Goal: Find contact information: Find contact information

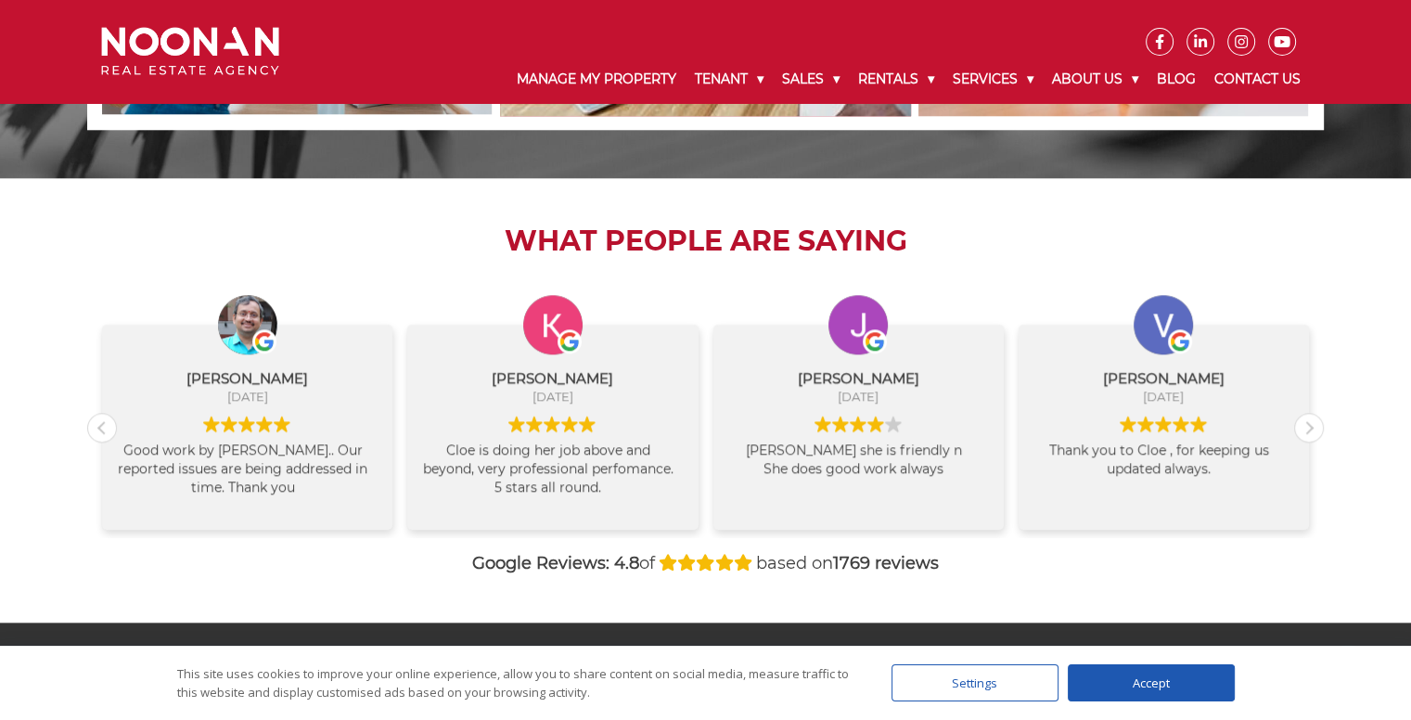
scroll to position [1893, 0]
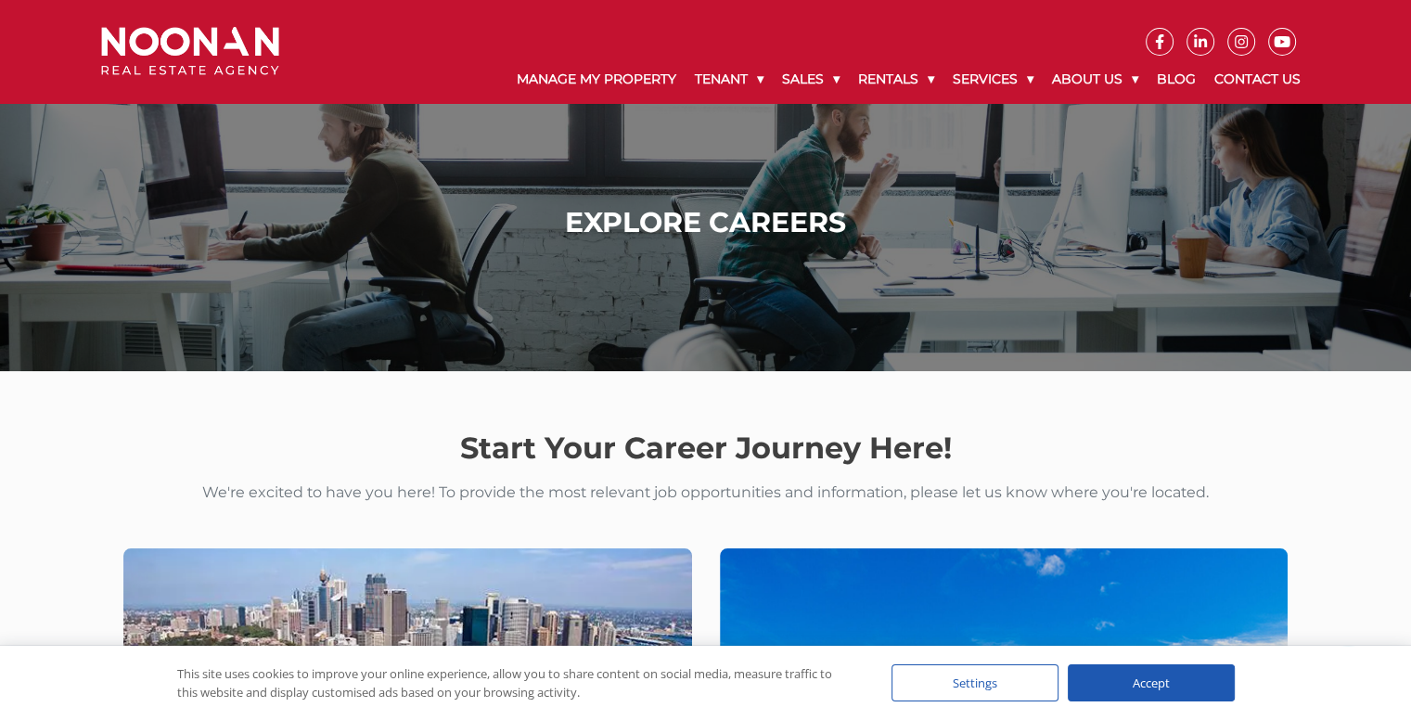
click at [11, 488] on section "Start Your Career Journey Here! We're excited to have you here! To provide the …" at bounding box center [705, 651] width 1411 height 561
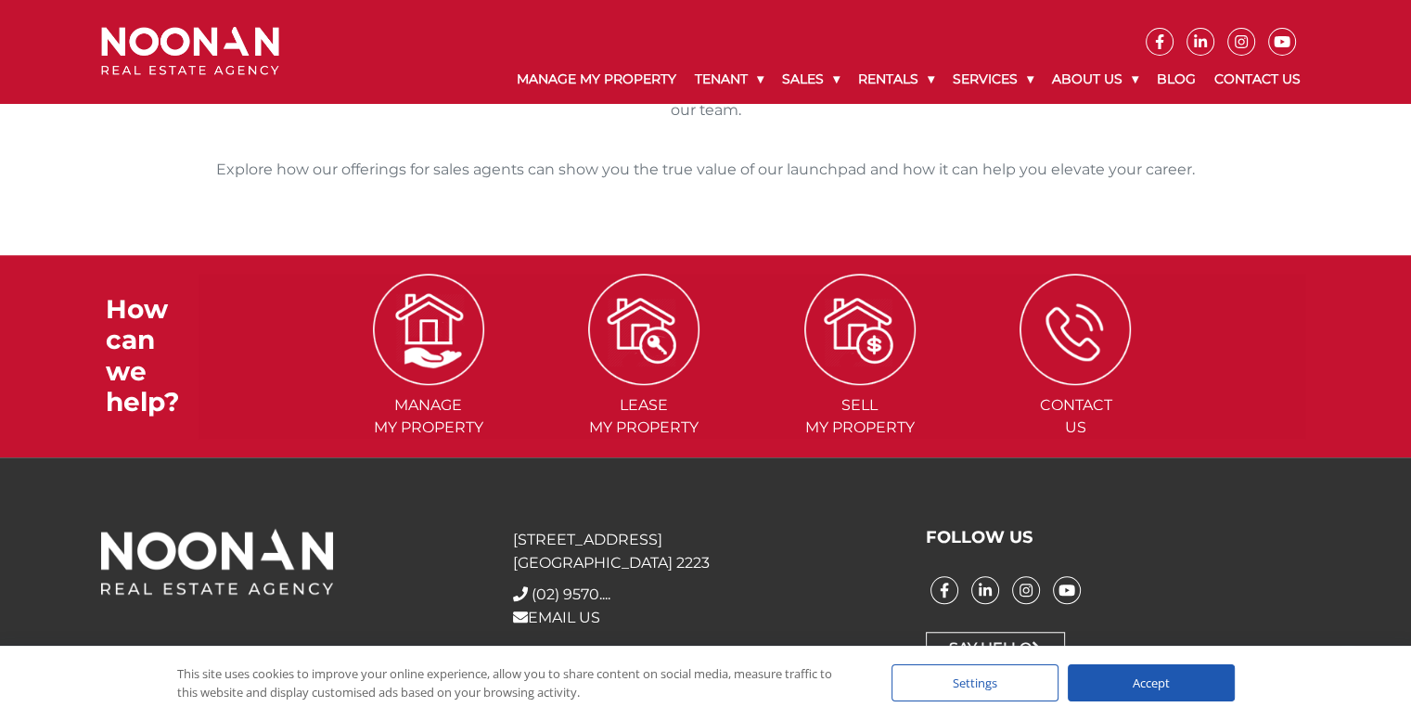
scroll to position [1315, 0]
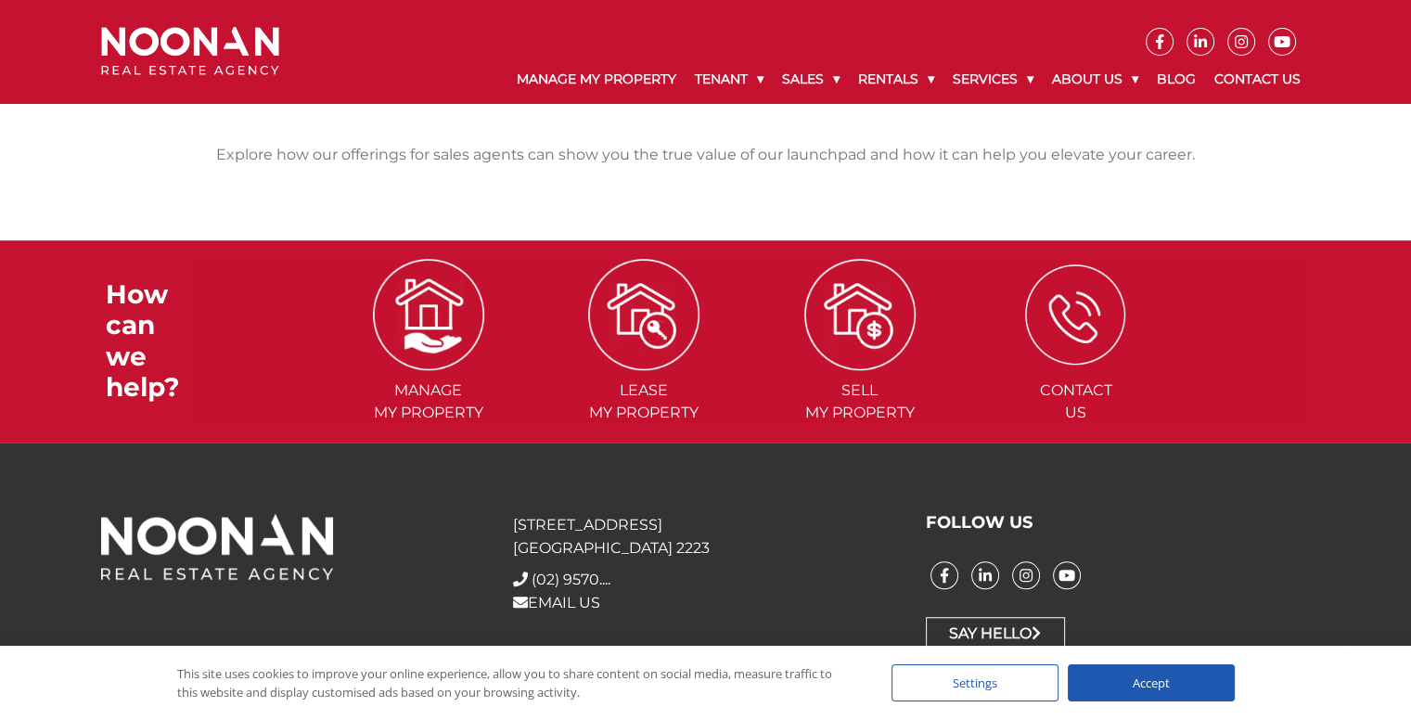
click at [1086, 300] on img at bounding box center [1075, 314] width 100 height 100
